Goal: Transaction & Acquisition: Purchase product/service

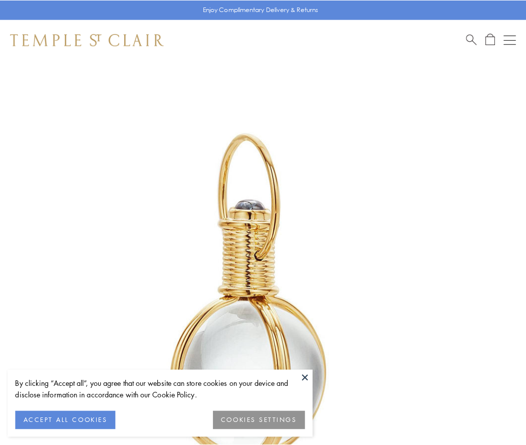
scroll to position [262, 0]
